Goal: Entertainment & Leisure: Consume media (video, audio)

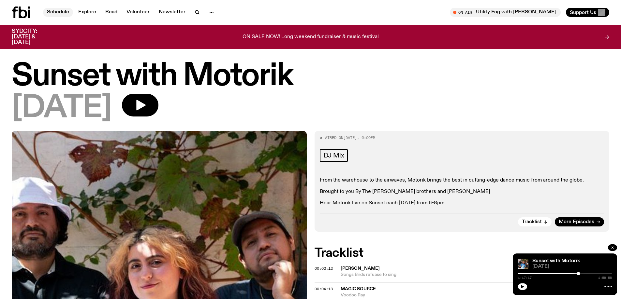
click at [58, 12] on link "Schedule" at bounding box center [58, 12] width 30 height 9
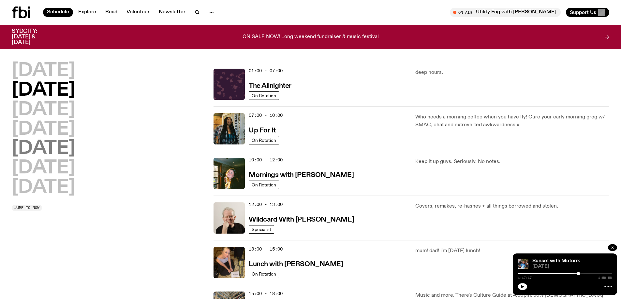
click at [44, 148] on h2 "[DATE]" at bounding box center [43, 149] width 63 height 18
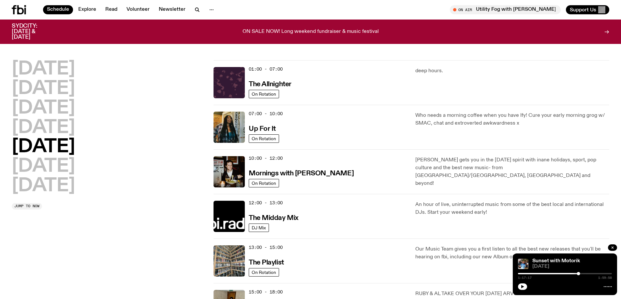
scroll to position [18, 0]
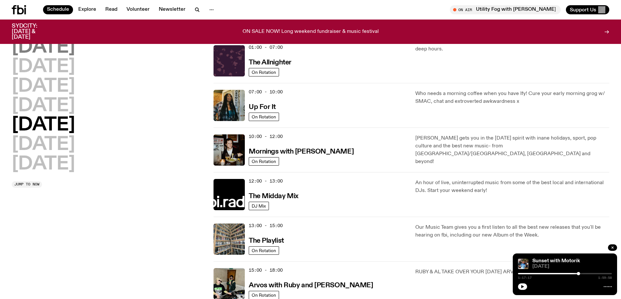
click at [50, 44] on h2 "[DATE]" at bounding box center [43, 47] width 63 height 18
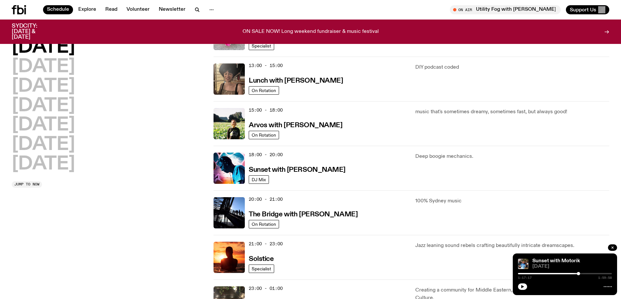
scroll to position [181, 0]
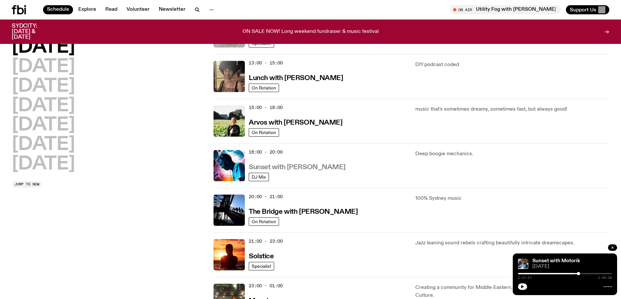
click at [294, 168] on h3 "Sunset with [PERSON_NAME]" at bounding box center [297, 167] width 97 height 7
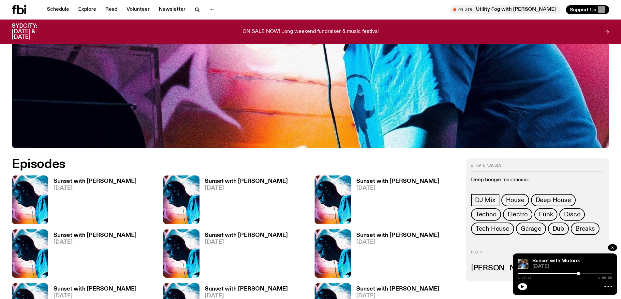
scroll to position [292, 0]
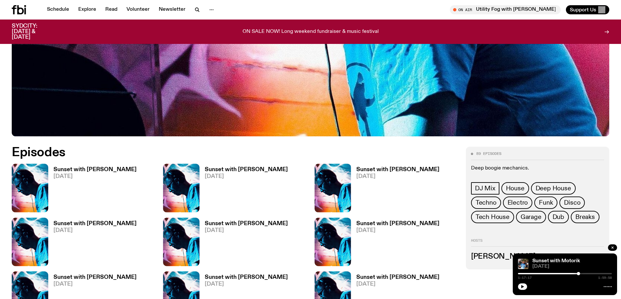
click at [74, 170] on h3 "Sunset with [PERSON_NAME]" at bounding box center [94, 170] width 83 height 6
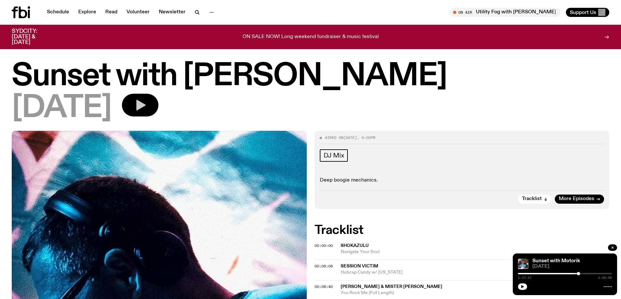
click at [146, 102] on icon "button" at bounding box center [140, 105] width 9 height 11
